Goal: Information Seeking & Learning: Find specific fact

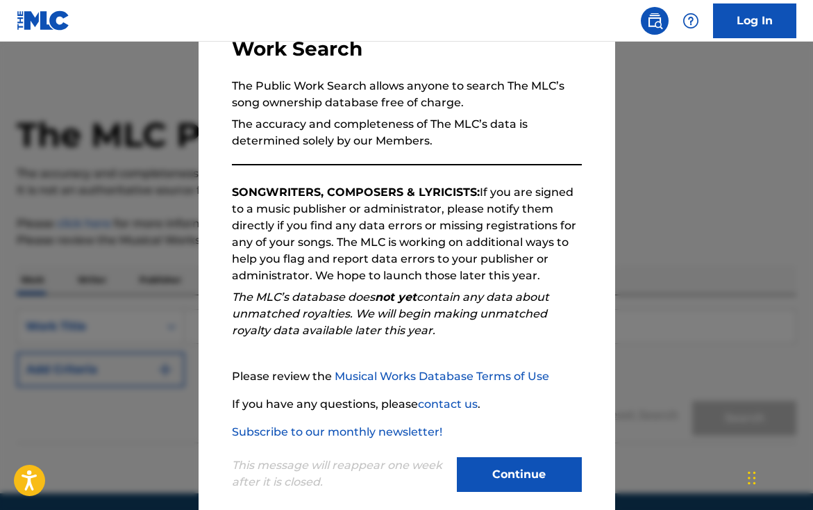
scroll to position [126, 0]
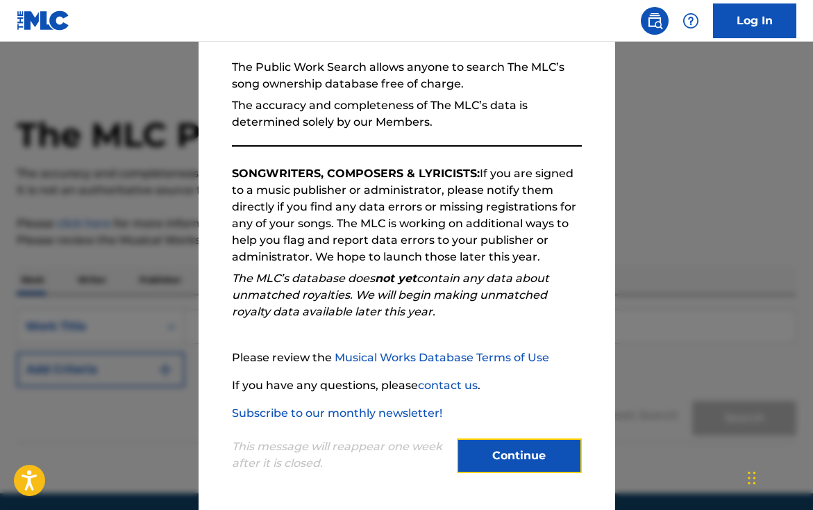
click at [530, 458] on button "Continue" at bounding box center [519, 455] width 125 height 35
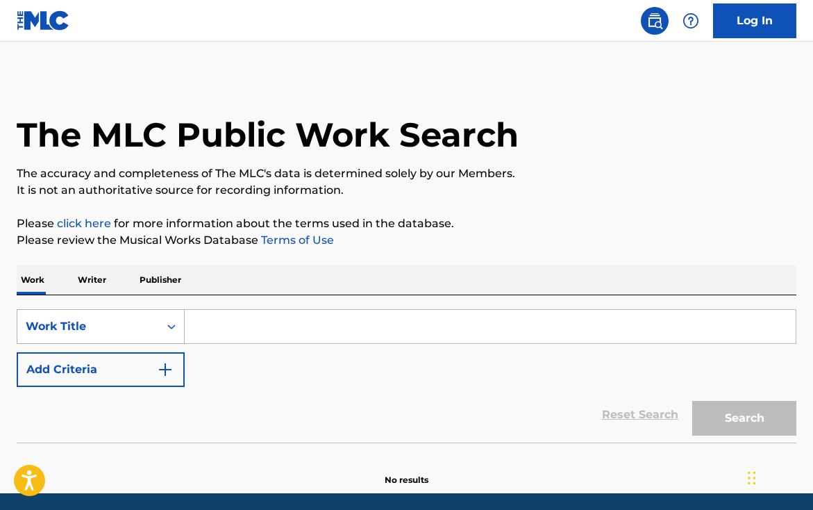
click at [171, 326] on div "Work Title" at bounding box center [101, 326] width 168 height 35
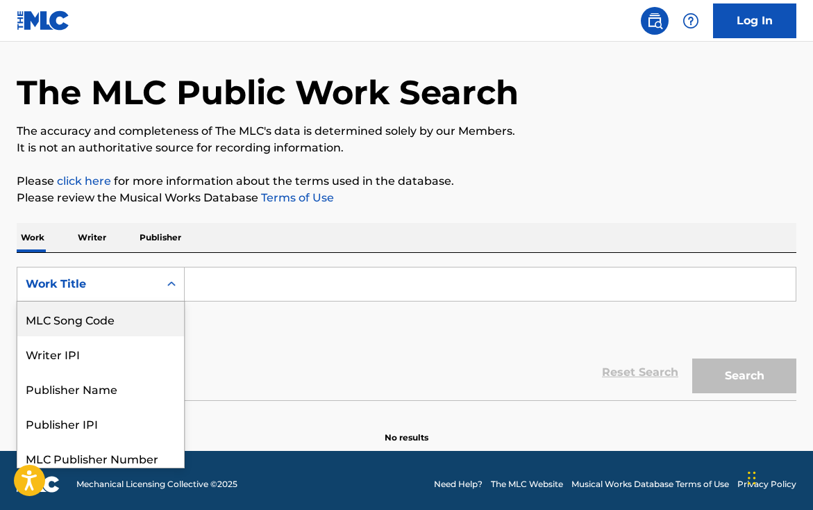
scroll to position [43, 0]
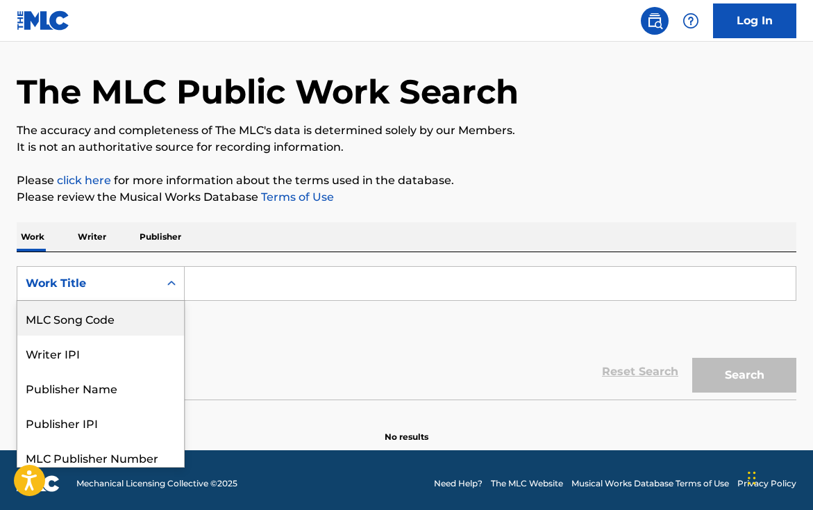
click at [220, 281] on input "Search Form" at bounding box center [490, 283] width 611 height 33
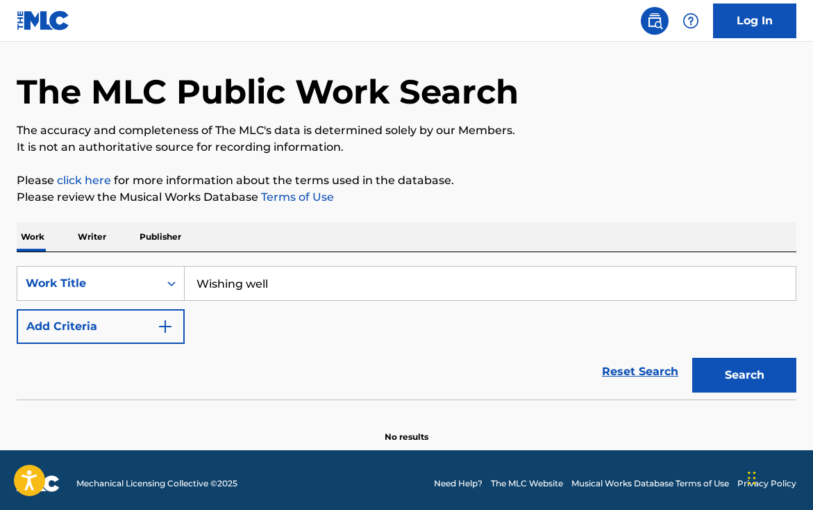
type input "Wishing well"
click at [751, 373] on button "Search" at bounding box center [744, 375] width 104 height 35
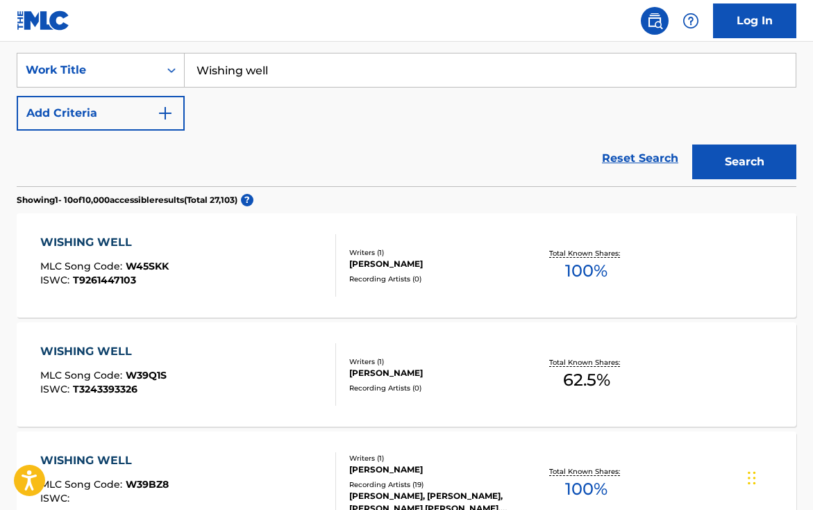
scroll to position [0, 0]
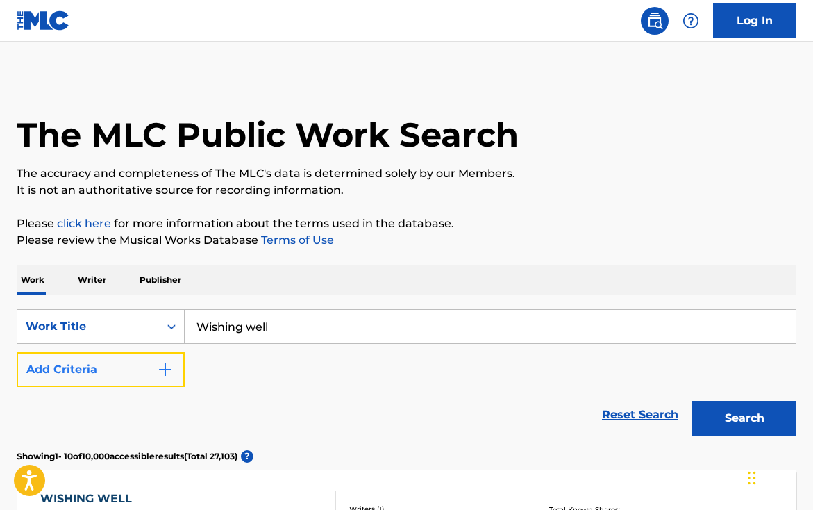
click at [162, 371] on img "Search Form" at bounding box center [165, 369] width 17 height 17
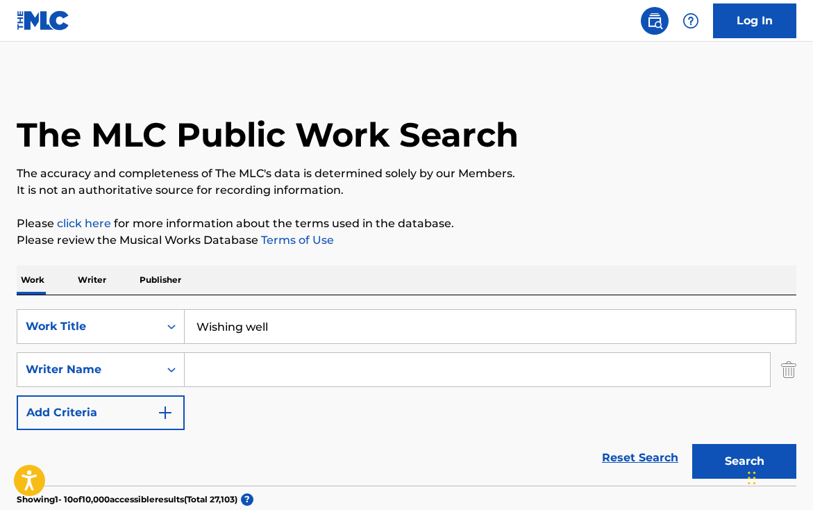
click at [210, 369] on input "Search Form" at bounding box center [477, 369] width 585 height 33
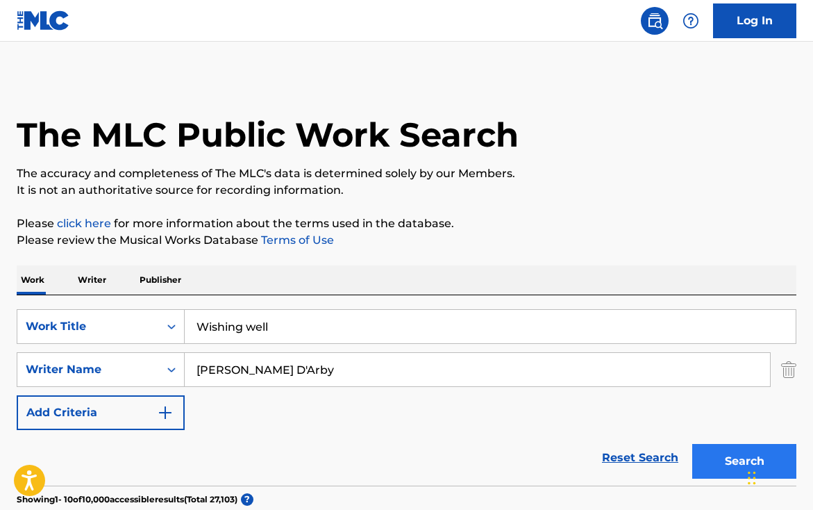
type input "[PERSON_NAME] D'Arby"
click at [726, 464] on button "Search" at bounding box center [744, 461] width 104 height 35
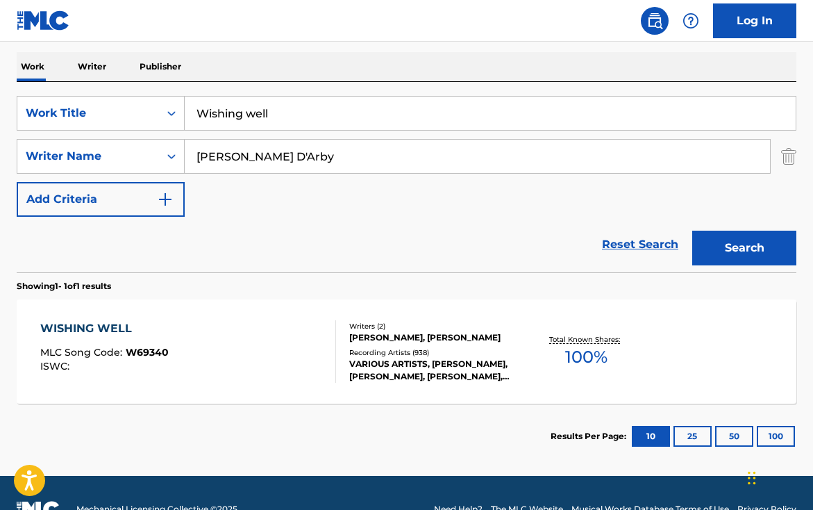
scroll to position [215, 0]
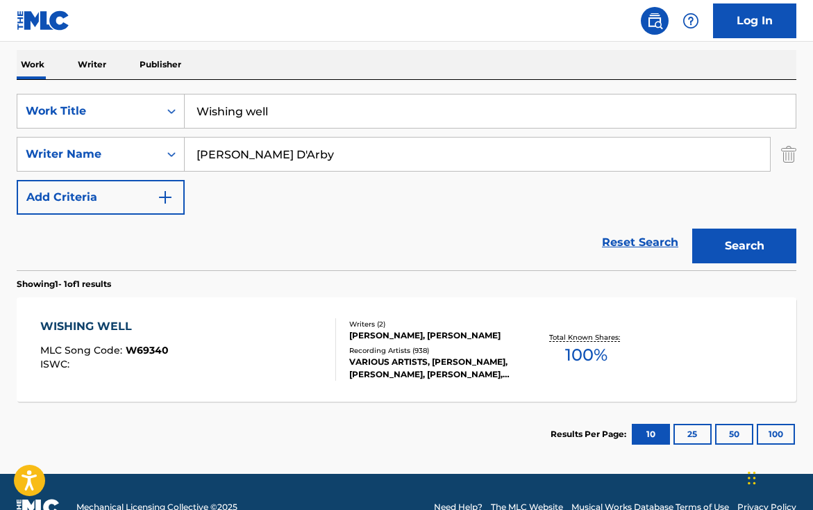
click at [445, 358] on div "VARIOUS ARTISTS, [PERSON_NAME], [PERSON_NAME], [PERSON_NAME], [PERSON_NAME]" at bounding box center [435, 368] width 172 height 25
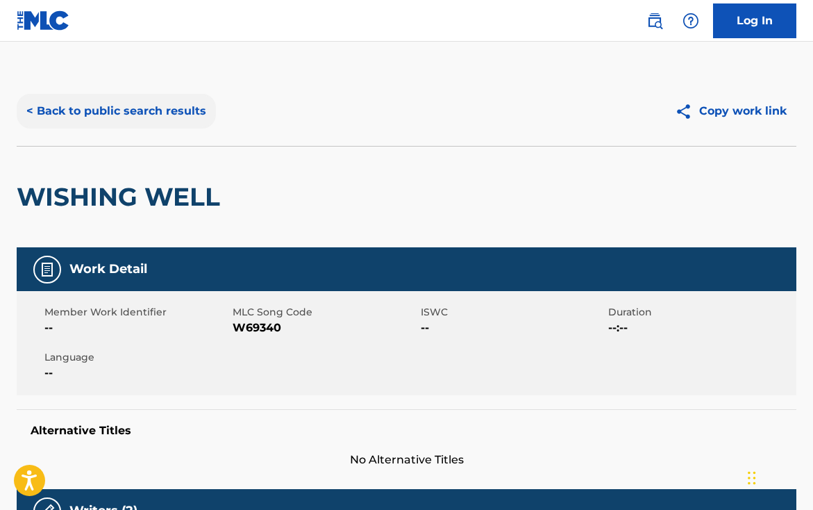
click at [178, 108] on button "< Back to public search results" at bounding box center [116, 111] width 199 height 35
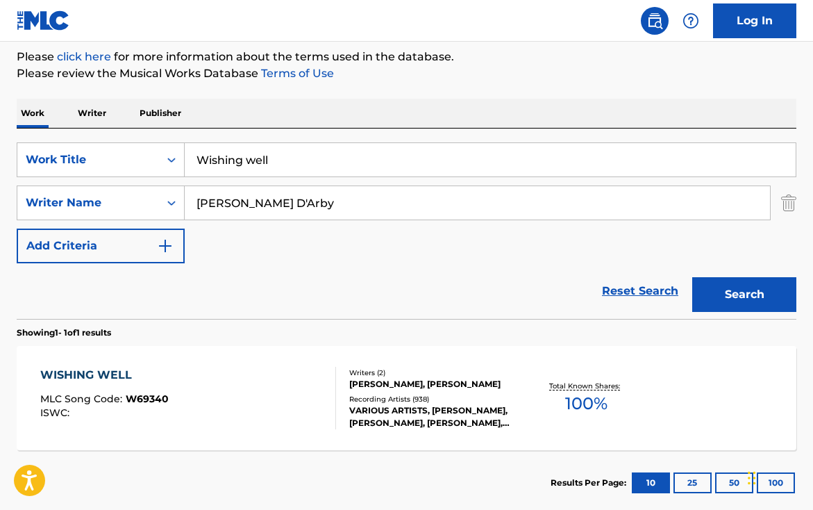
scroll to position [246, 0]
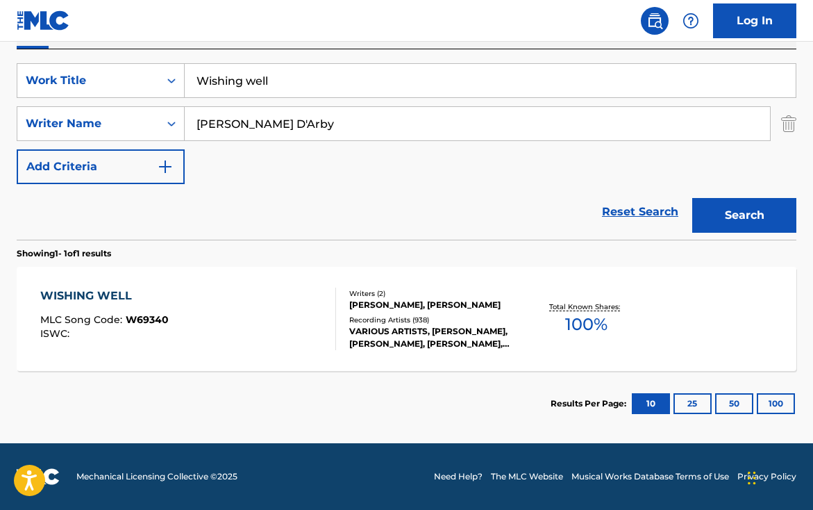
click at [112, 324] on span "MLC Song Code :" at bounding box center [82, 319] width 85 height 12
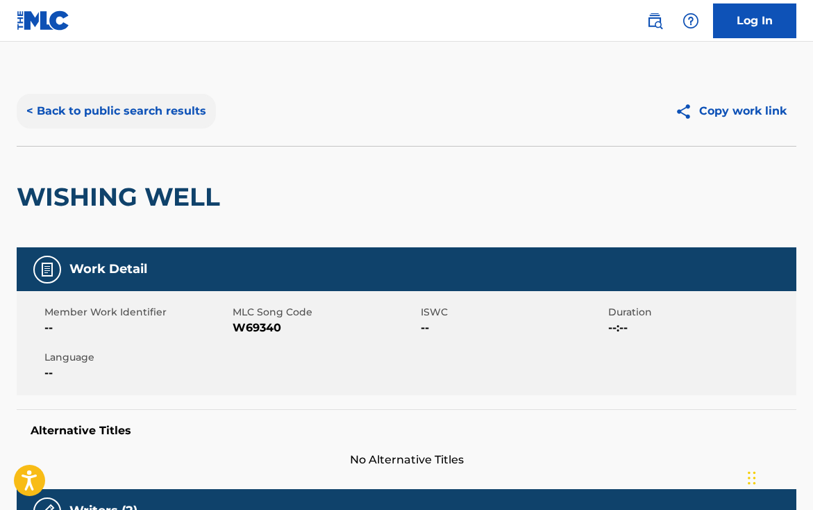
click at [109, 115] on button "< Back to public search results" at bounding box center [116, 111] width 199 height 35
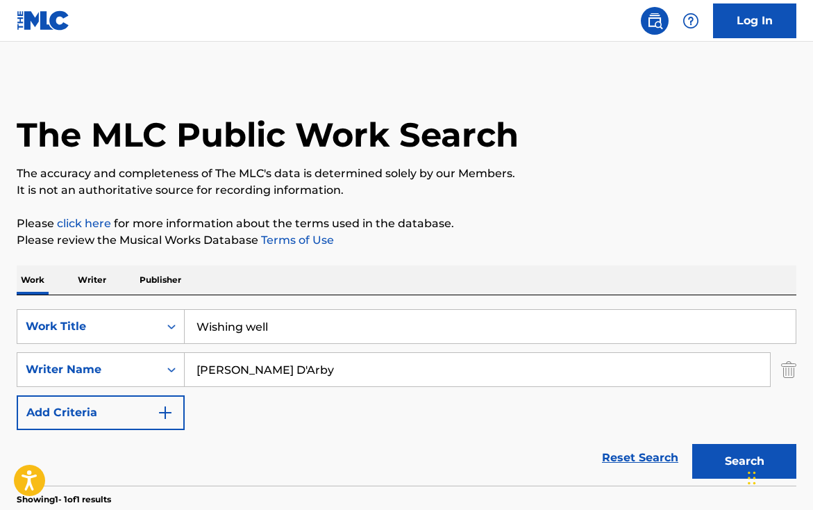
click at [91, 276] on p "Writer" at bounding box center [92, 279] width 37 height 29
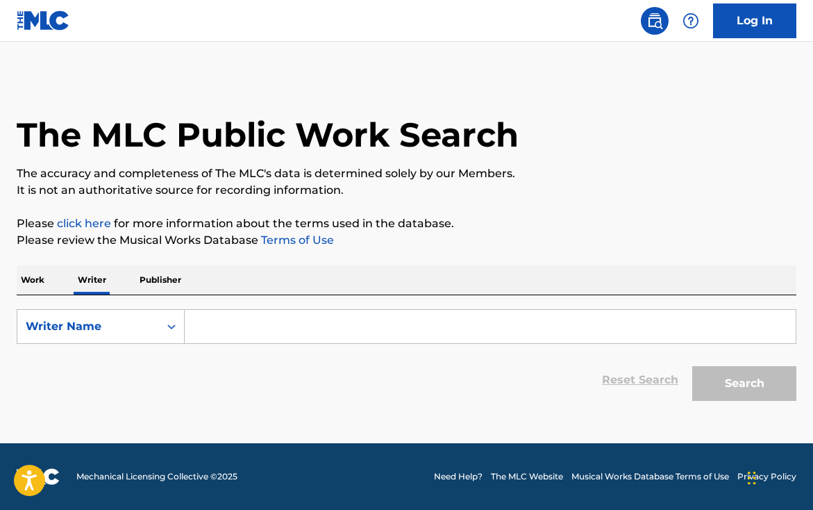
click at [35, 278] on p "Work" at bounding box center [33, 279] width 32 height 29
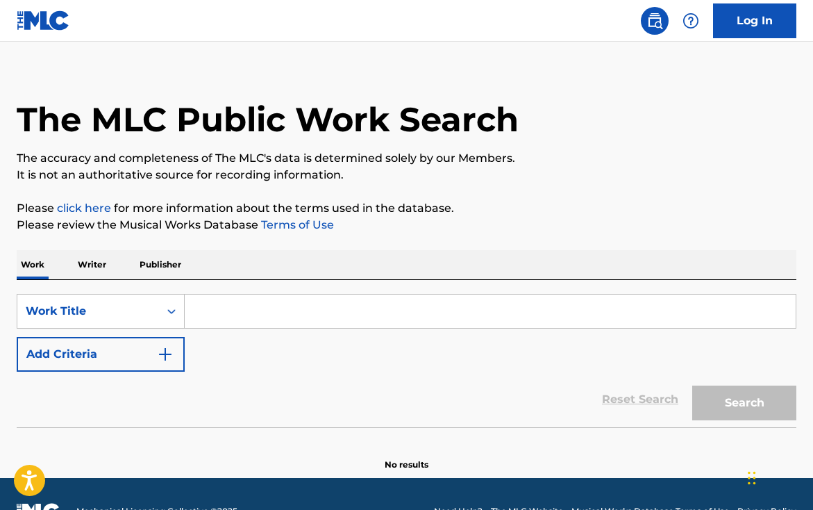
scroll to position [50, 0]
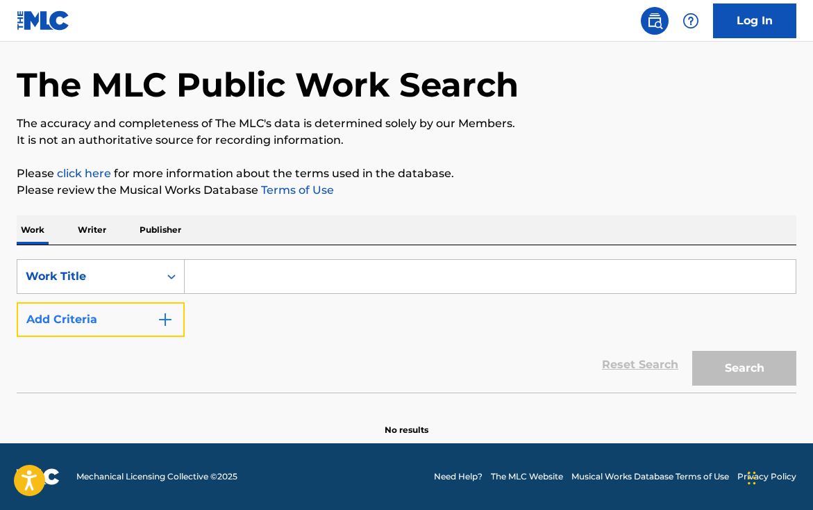
click at [168, 323] on img "Search Form" at bounding box center [165, 319] width 17 height 17
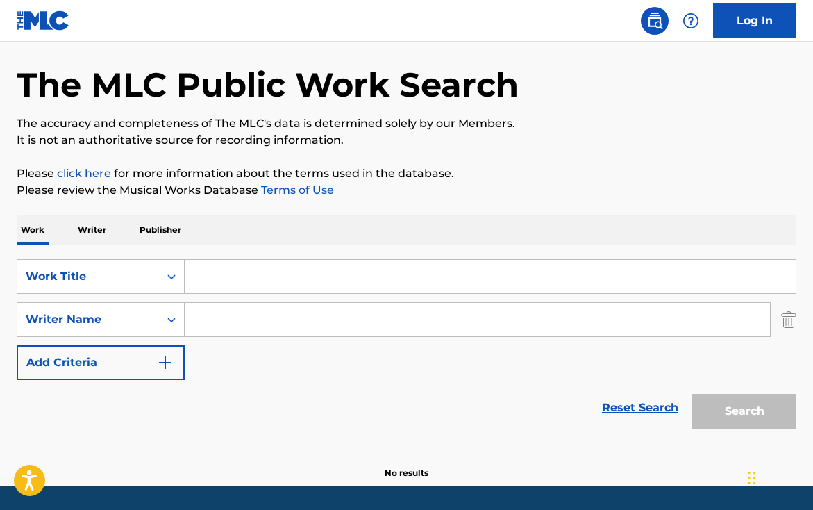
click at [205, 276] on input "Search Form" at bounding box center [490, 276] width 611 height 33
type input "Wishing well"
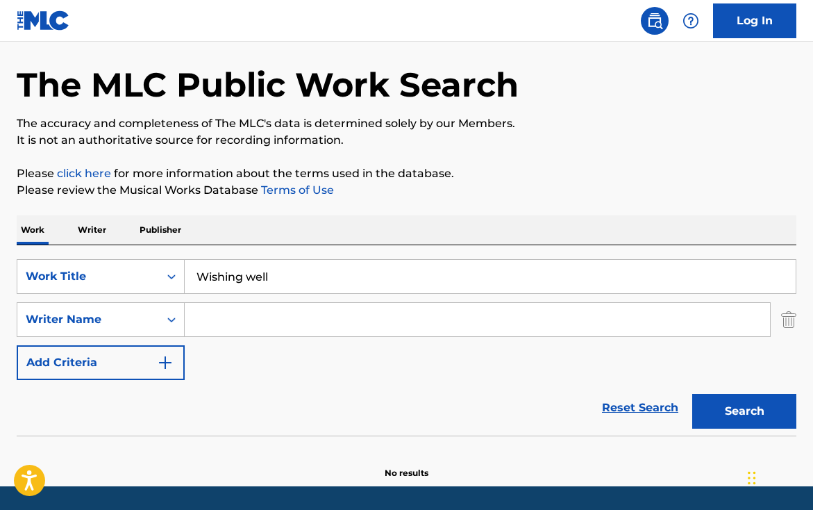
click at [250, 319] on input "Search Form" at bounding box center [477, 319] width 585 height 33
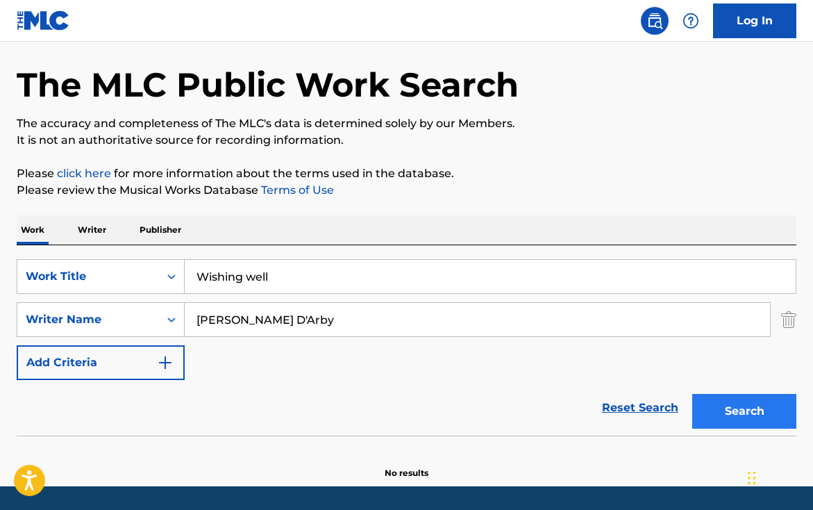
type input "[PERSON_NAME] D'Arby"
click at [737, 415] on button "Search" at bounding box center [744, 411] width 104 height 35
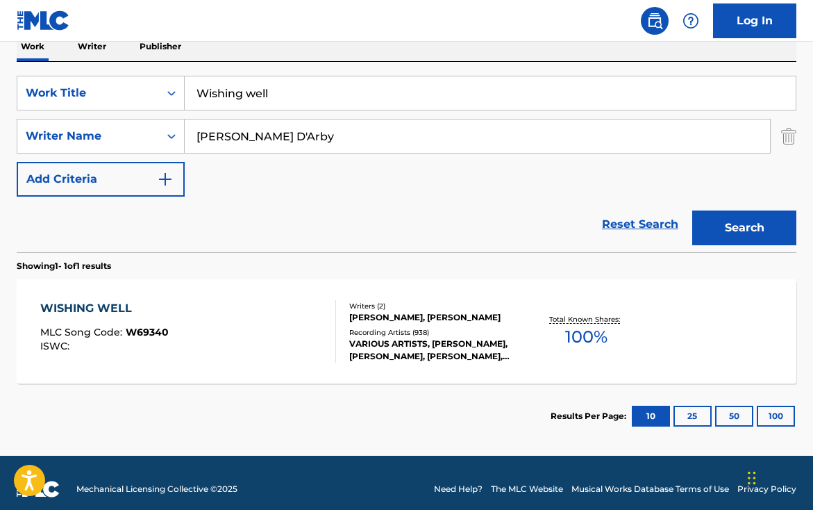
scroll to position [236, 0]
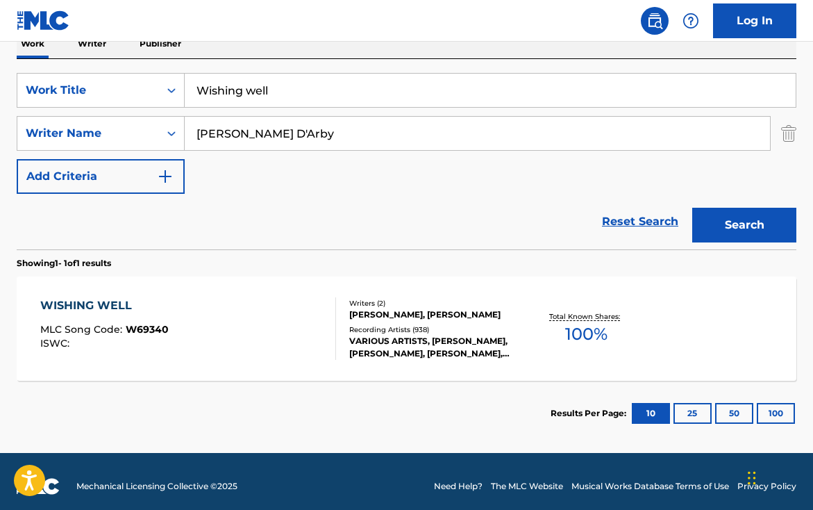
click at [310, 324] on div "WISHING WELL MLC Song Code : W69340 ISWC :" at bounding box center [188, 328] width 296 height 62
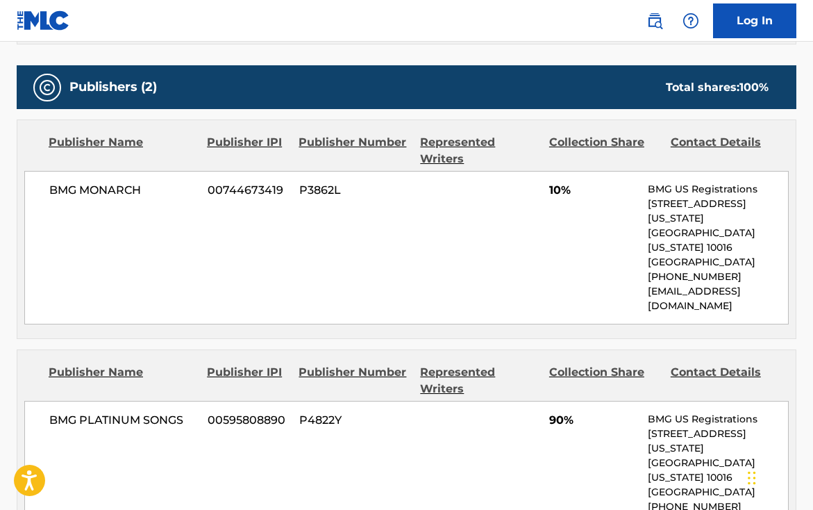
scroll to position [601, 0]
